Goal: Navigation & Orientation: Go to known website

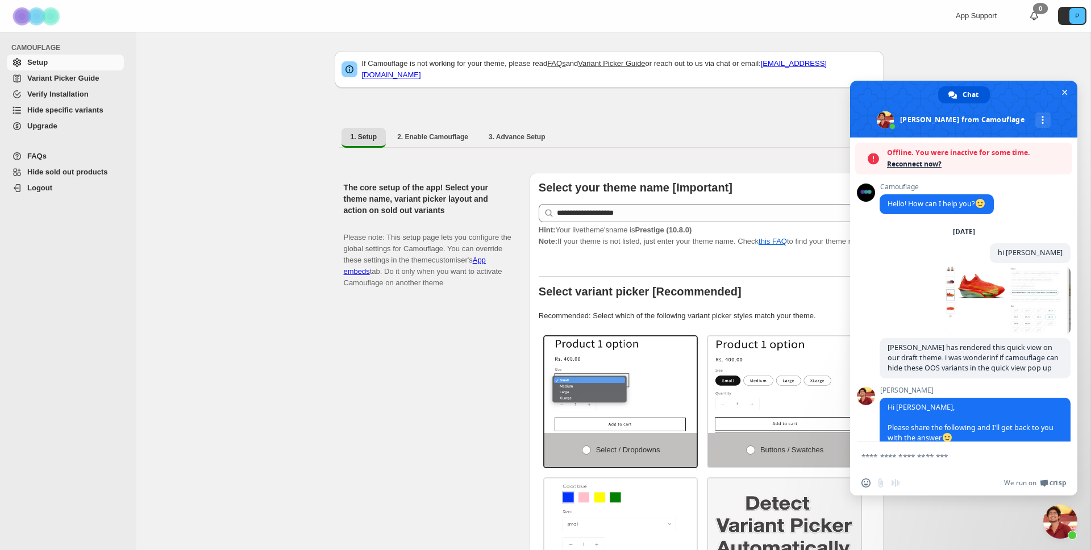
scroll to position [452, 0]
